Goal: Ask a question: Seek information or help from site administrators or community

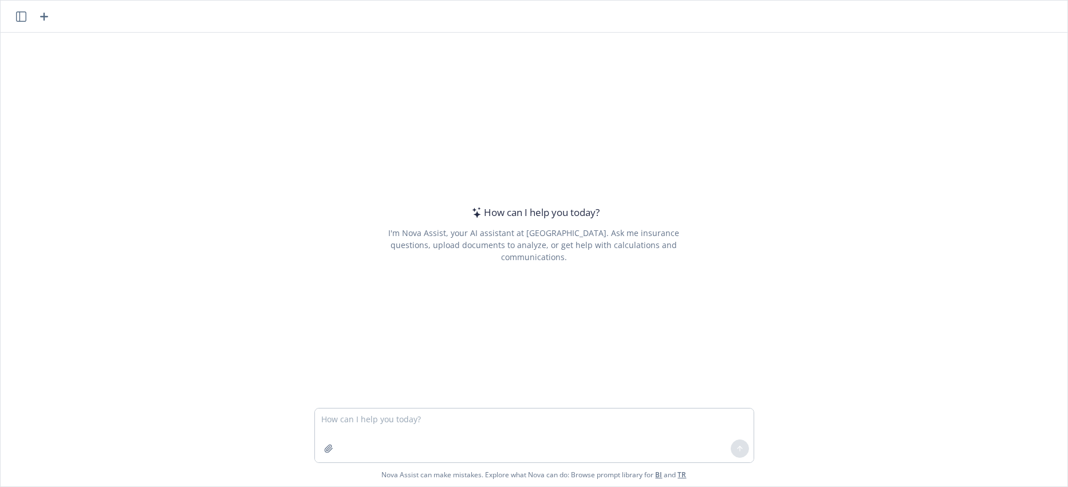
click at [322, 419] on textarea at bounding box center [534, 435] width 439 height 54
type textarea "Explain verify simply the 410(b)(6)(C) coverage transition rules"
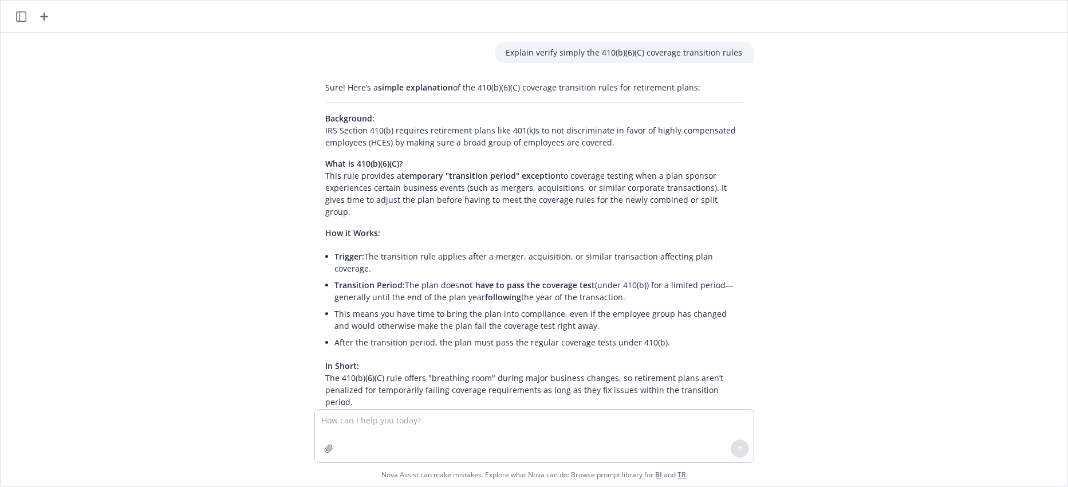
scroll to position [38, 0]
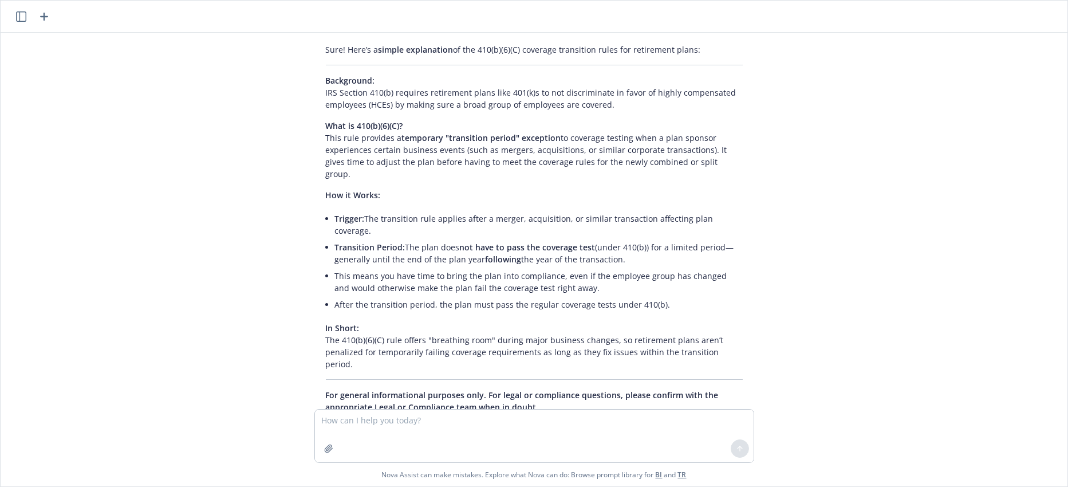
drag, startPoint x: 318, startPoint y: 137, endPoint x: 713, endPoint y: 162, distance: 395.2
click at [713, 162] on p "What is 410(b)(6)(C)? This rule provides a temporary "transition period" except…" at bounding box center [534, 150] width 417 height 60
copy p "This rule provides a temporary "transition period" exception to coverage testin…"
click at [269, 203] on div "Explain verify simply the 410(b)(6)(C) coverage transition rules Sure! Here’s a…" at bounding box center [534, 221] width 1067 height 376
click at [314, 188] on div "Sure! Here’s a simple explanation of the 410(b)(6)(C) coverage transition rules…" at bounding box center [534, 228] width 440 height 378
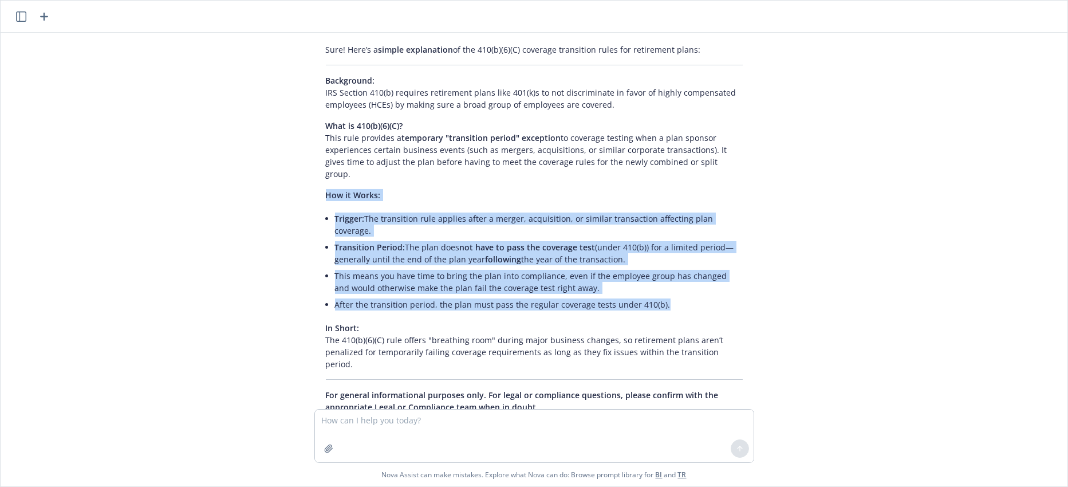
drag, startPoint x: 318, startPoint y: 180, endPoint x: 658, endPoint y: 278, distance: 353.9
click at [658, 278] on div "Sure! Here’s a simple explanation of the 410(b)(6)(C) coverage transition rules…" at bounding box center [534, 228] width 440 height 378
copy div "How it Works: Trigger: The transition rule applies after a merger, acquisition,…"
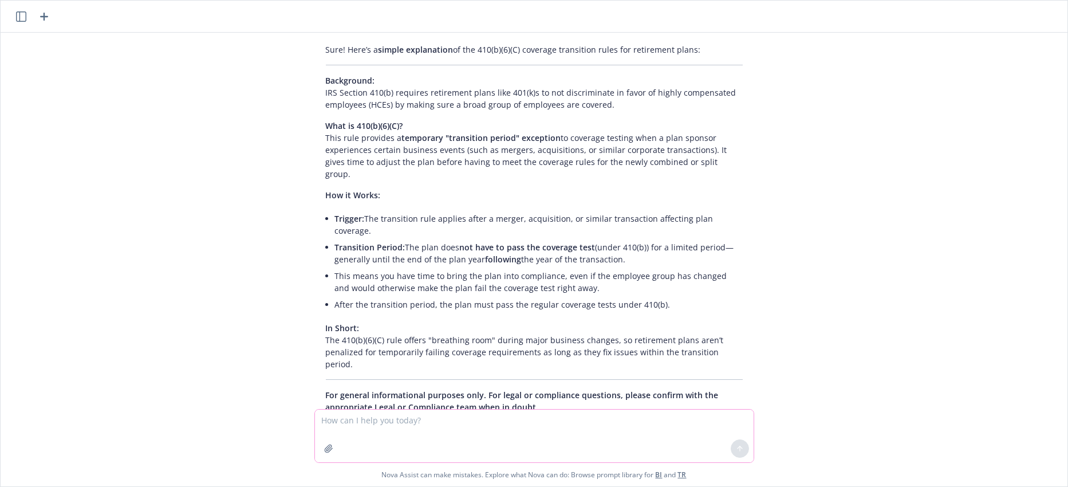
click at [331, 417] on textarea at bounding box center [534, 435] width 439 height 53
type textarea "c"
type textarea "is there anything else to know about the transition period - like amendments to…"
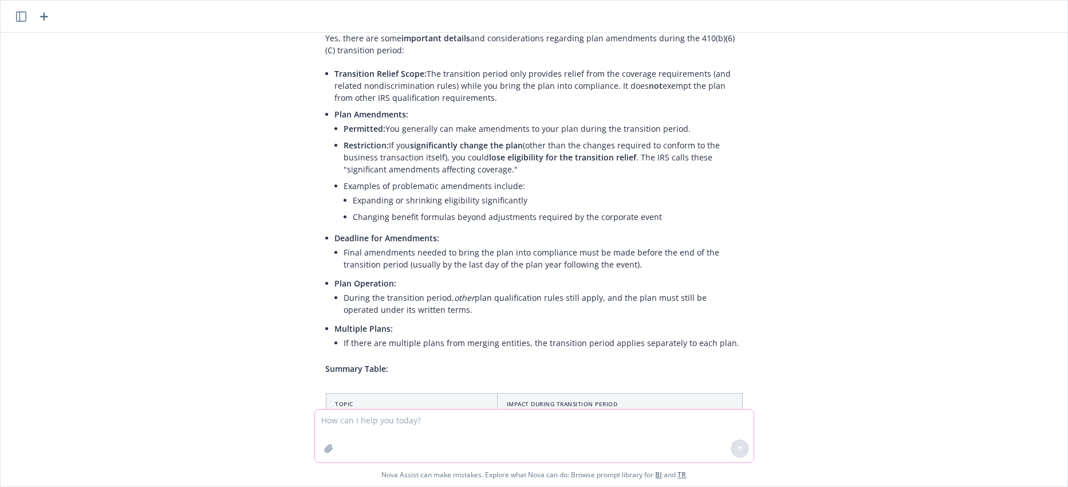
scroll to position [443, 0]
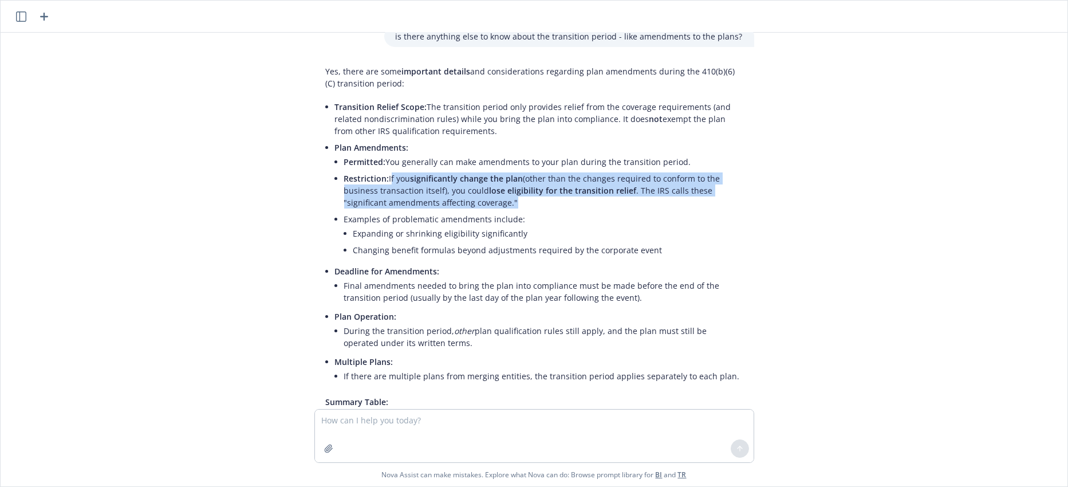
drag, startPoint x: 381, startPoint y: 139, endPoint x: 508, endPoint y: 161, distance: 128.5
click at [508, 170] on li "Restriction: If you significantly change the plan (other than the changes requi…" at bounding box center [543, 190] width 398 height 41
copy li "If you significantly change the plan (other than the changes required to confor…"
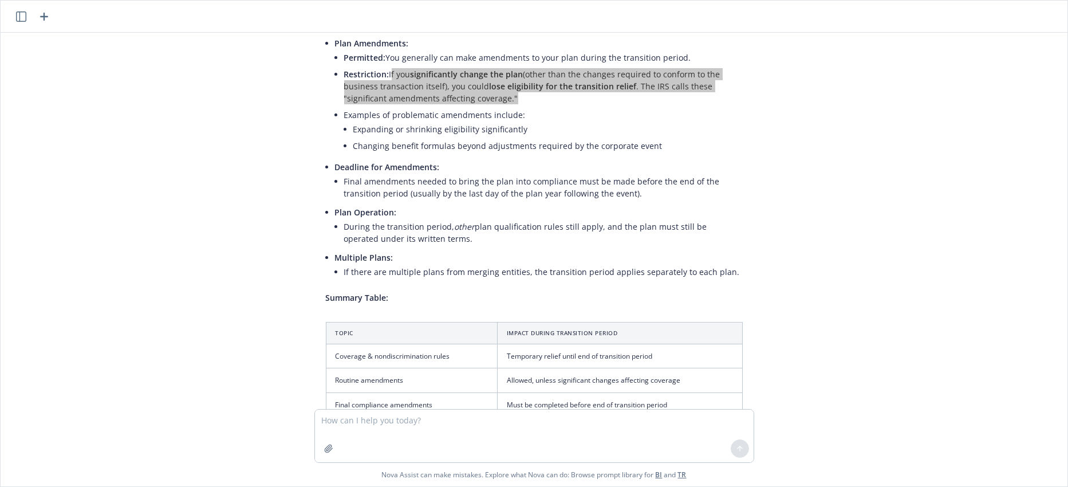
scroll to position [558, 0]
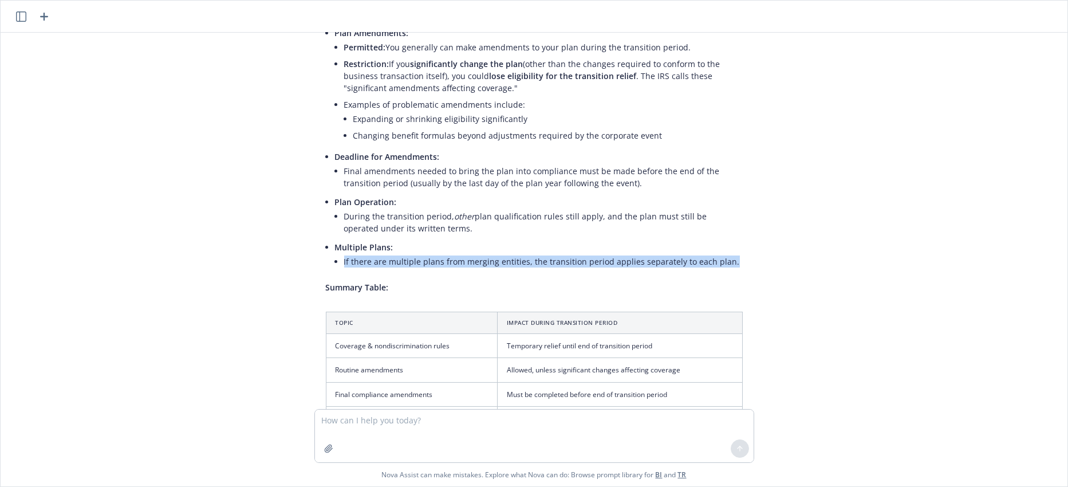
drag, startPoint x: 336, startPoint y: 223, endPoint x: 717, endPoint y: 227, distance: 381.3
click at [717, 253] on li "If there are multiple plans from merging entities, the transition period applie…" at bounding box center [543, 261] width 398 height 17
copy li "If there are multiple plans from merging entities, the transition period applie…"
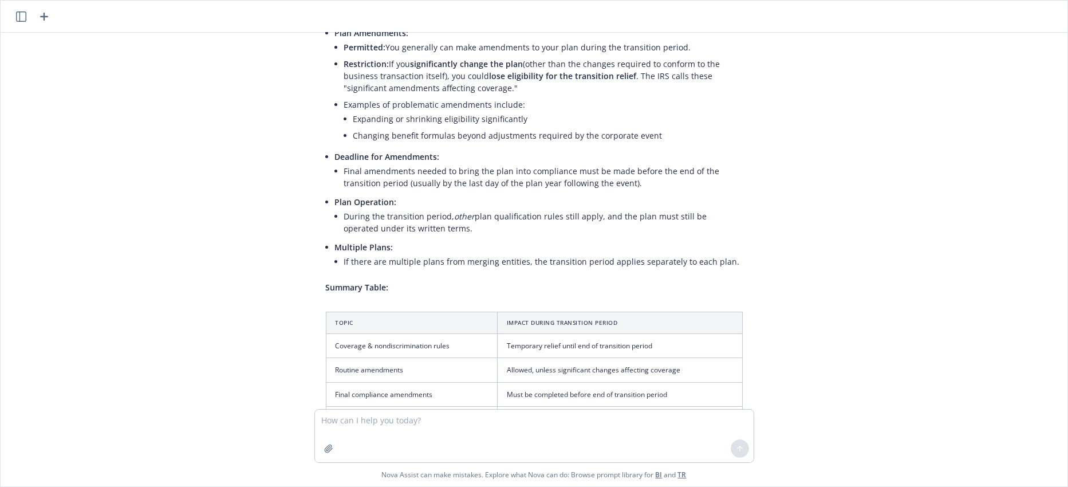
click at [248, 234] on div "Explain verify simply the 410(b)(6)(C) coverage transition rules Sure! Here’s a…" at bounding box center [534, 221] width 1067 height 376
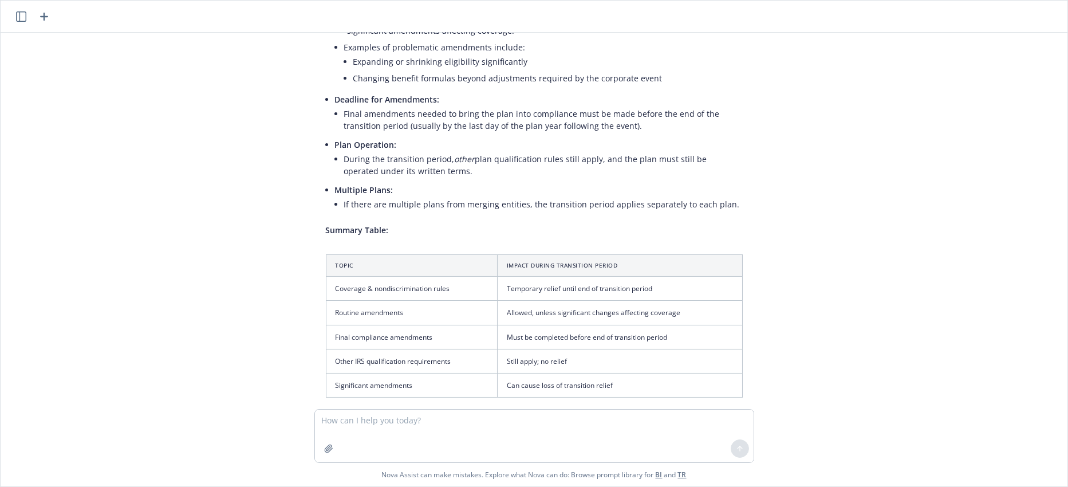
scroll to position [672, 0]
